Goal: Task Accomplishment & Management: Complete application form

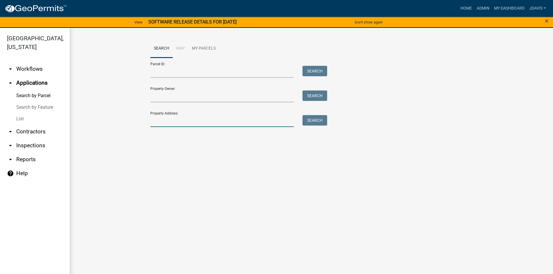
click at [229, 120] on input "Property Address:" at bounding box center [222, 121] width 144 height 12
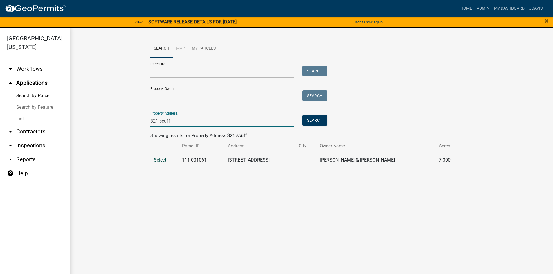
click at [160, 162] on span "Select" at bounding box center [160, 160] width 12 height 6
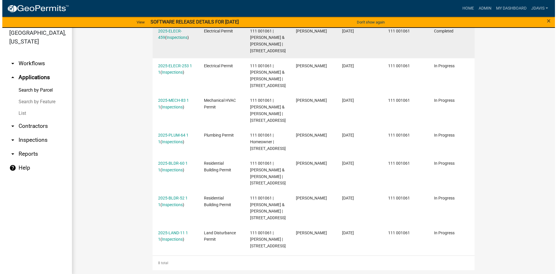
scroll to position [7, 0]
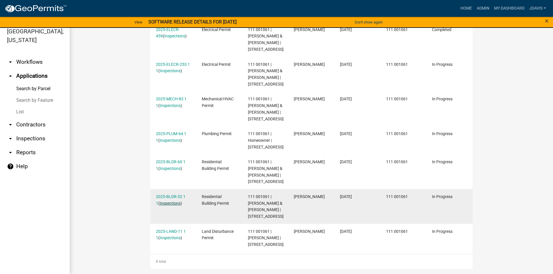
click at [168, 201] on link "Inspections" at bounding box center [170, 203] width 21 height 5
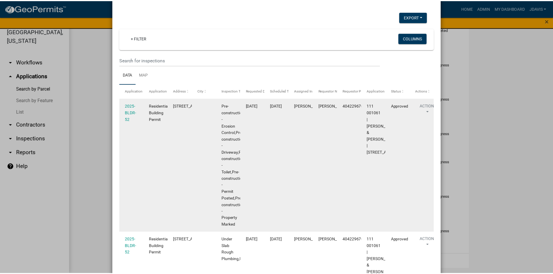
scroll to position [0, 0]
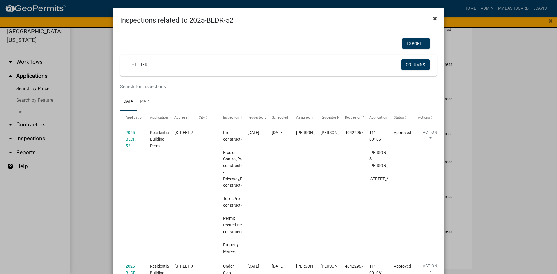
click at [436, 17] on button "×" at bounding box center [435, 18] width 13 height 16
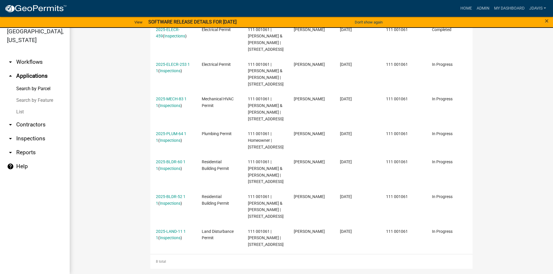
click at [31, 90] on link "Search by Parcel" at bounding box center [35, 89] width 70 height 12
click at [43, 84] on link "Search by Parcel" at bounding box center [35, 89] width 70 height 12
click at [44, 89] on link "Search by Parcel" at bounding box center [35, 89] width 70 height 12
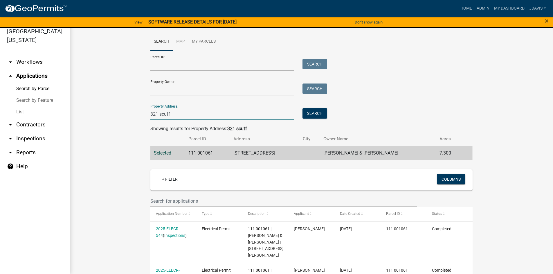
drag, startPoint x: 171, startPoint y: 113, endPoint x: 112, endPoint y: 118, distance: 59.1
click at [114, 118] on wm-workflow-application-search-view "Search Map My Parcels Parcel ID: Search Property Owner: Search Property Address…" at bounding box center [311, 272] width 460 height 478
type input "111 [PERSON_NAME]"
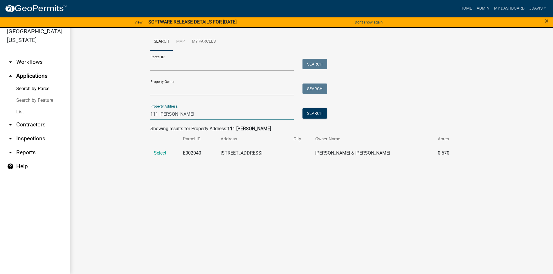
drag, startPoint x: 173, startPoint y: 113, endPoint x: 127, endPoint y: 118, distance: 45.5
click at [130, 117] on wm-workflow-application-search-view "Search Map My Parcels Parcel ID: Search Property Owner: Search Property Address…" at bounding box center [311, 99] width 460 height 132
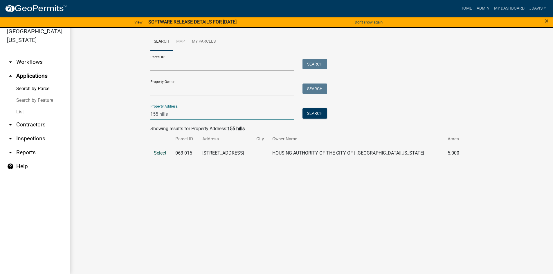
type input "155 hills"
click at [161, 152] on span "Select" at bounding box center [160, 153] width 12 height 6
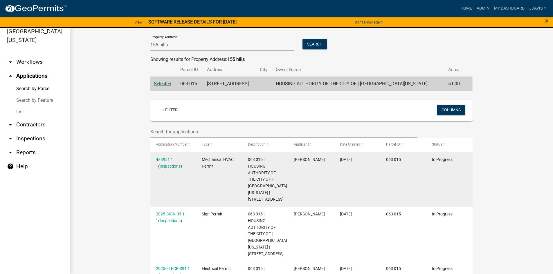
scroll to position [62, 0]
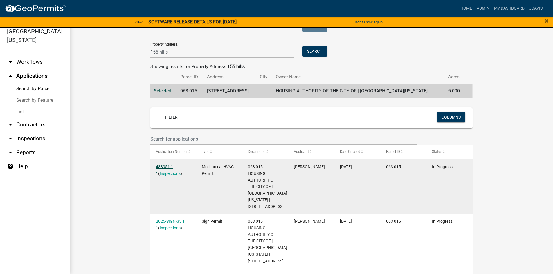
click at [163, 166] on link "488951 1 1" at bounding box center [164, 170] width 17 height 11
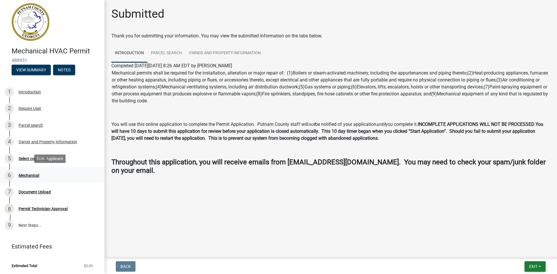
scroll to position [3, 0]
click at [45, 157] on div "Select contractor" at bounding box center [34, 158] width 31 height 4
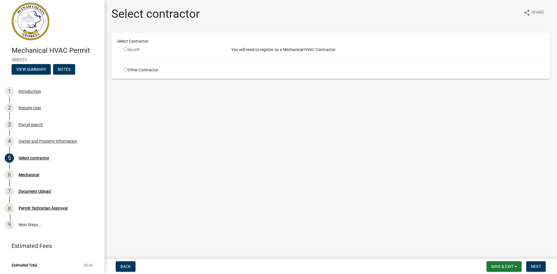
click at [126, 50] on input "radio" at bounding box center [126, 49] width 4 height 4
radio input "false"
click at [538, 266] on span "Next" at bounding box center [536, 267] width 10 height 5
click at [131, 49] on div "Myself" at bounding box center [173, 50] width 99 height 6
click at [53, 141] on div "Owner and Property Information" at bounding box center [48, 141] width 59 height 4
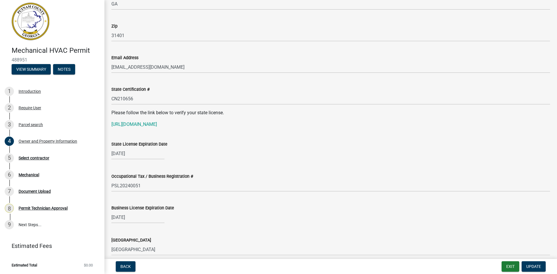
scroll to position [697, 0]
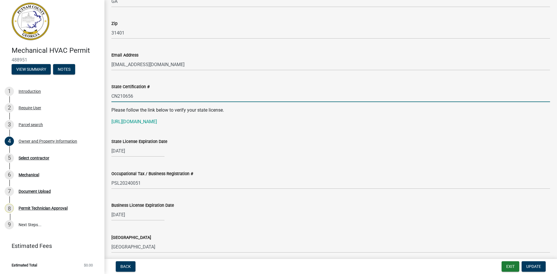
drag, startPoint x: 113, startPoint y: 96, endPoint x: 138, endPoint y: 95, distance: 25.8
click at [138, 95] on input "CN210656" at bounding box center [330, 96] width 439 height 12
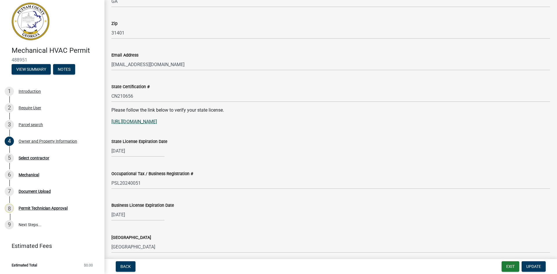
click at [151, 123] on link "[URL][DOMAIN_NAME]" at bounding box center [134, 122] width 46 height 6
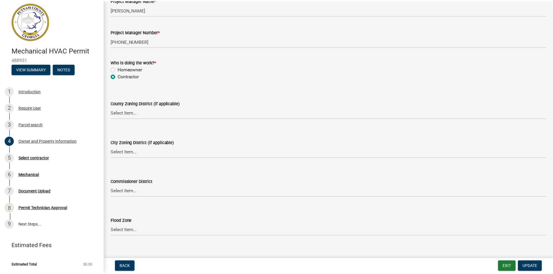
scroll to position [974, 0]
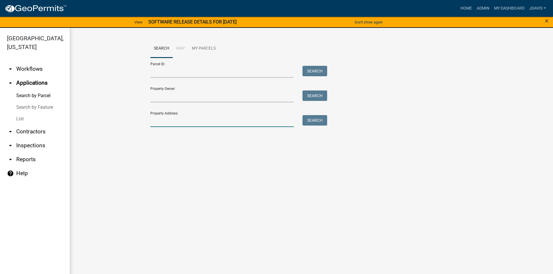
click at [195, 118] on input "Property Address:" at bounding box center [222, 121] width 144 height 12
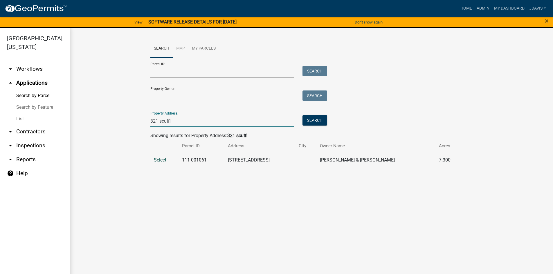
type input "321 scuffl"
click at [163, 161] on span "Select" at bounding box center [160, 160] width 12 height 6
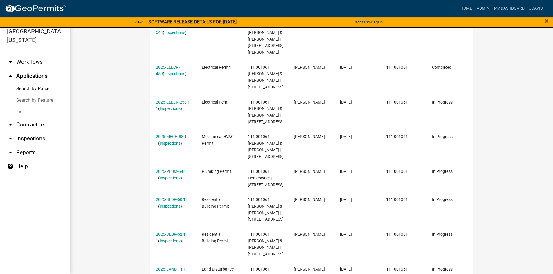
scroll to position [241, 0]
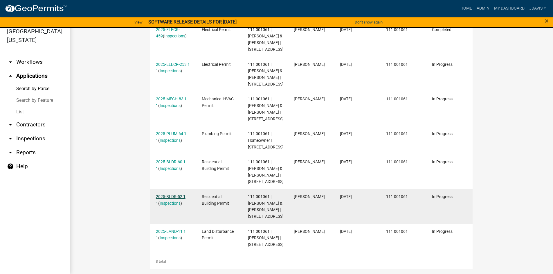
click at [170, 195] on link "2025-BLDR-52 1 1" at bounding box center [171, 200] width 30 height 11
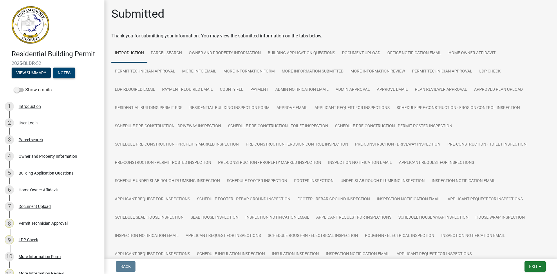
click at [66, 75] on button "Notes" at bounding box center [64, 73] width 22 height 10
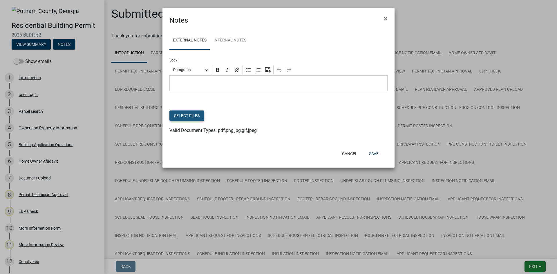
click at [193, 116] on button "Select files" at bounding box center [187, 116] width 35 height 10
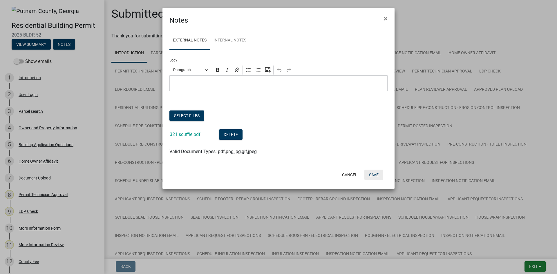
click at [378, 176] on button "Save" at bounding box center [374, 175] width 19 height 10
